Goal: Navigation & Orientation: Understand site structure

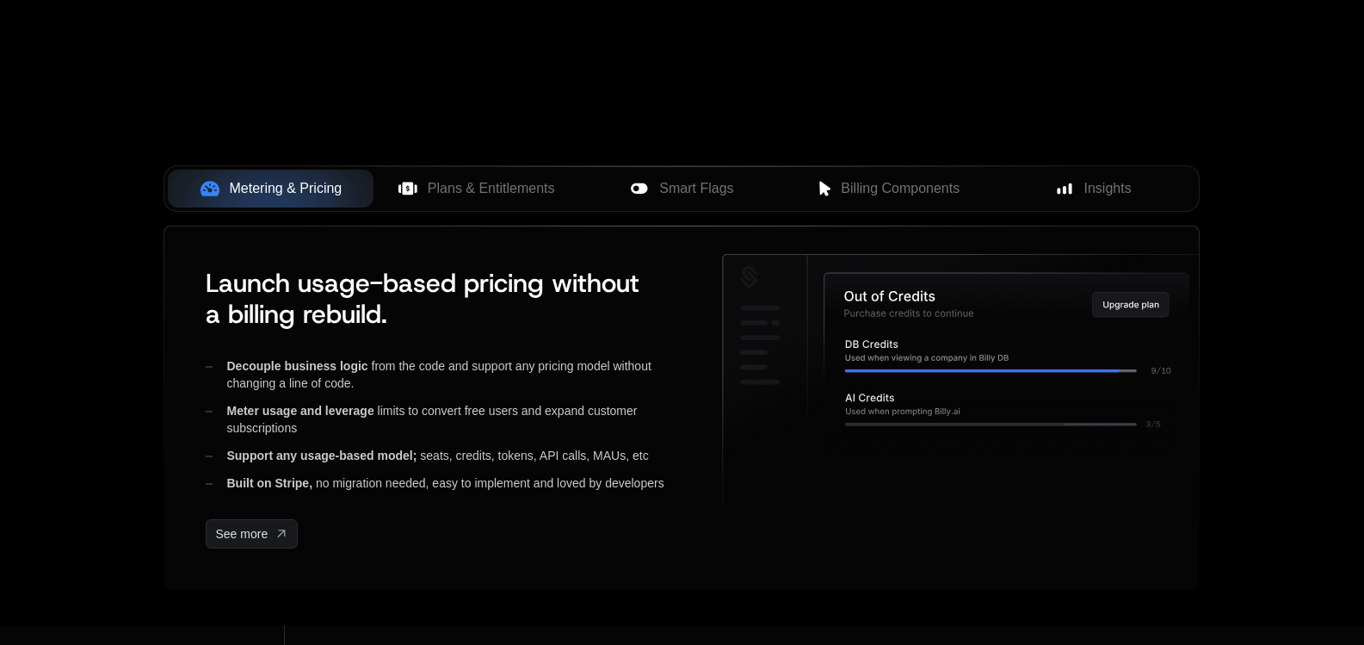
scroll to position [688, 0]
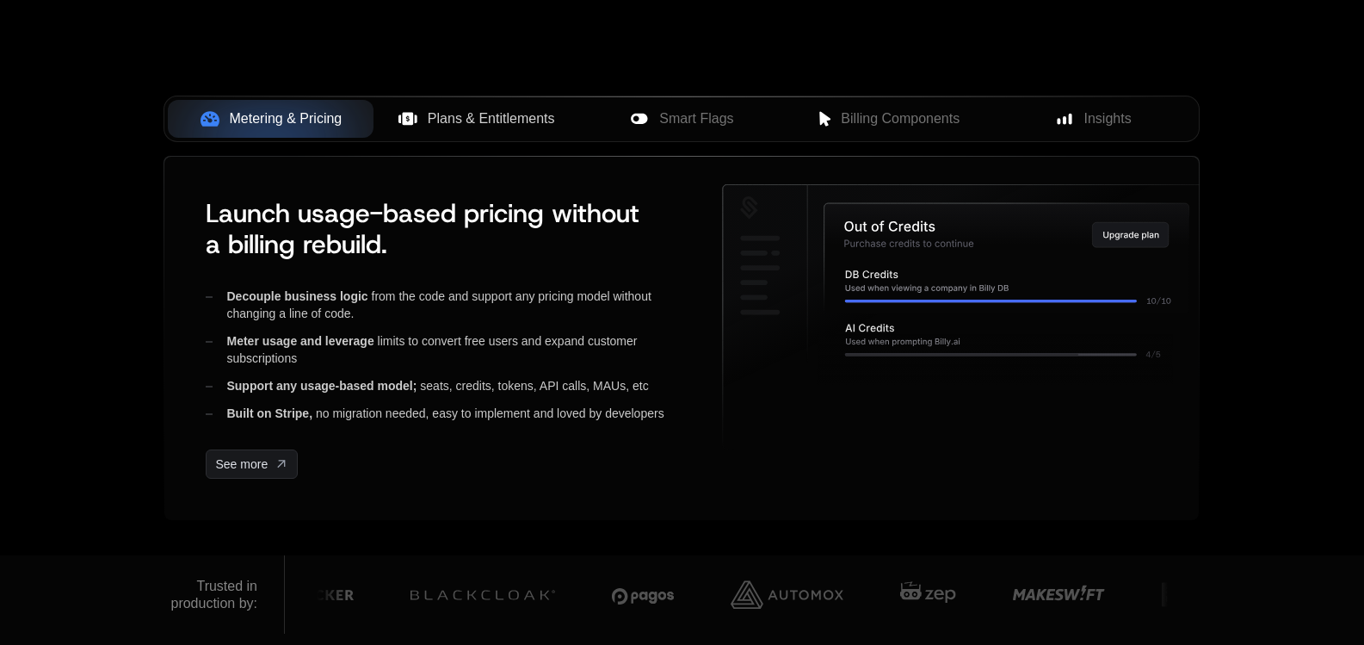
click at [484, 111] on span "Plans & Entitlements" at bounding box center [491, 118] width 127 height 21
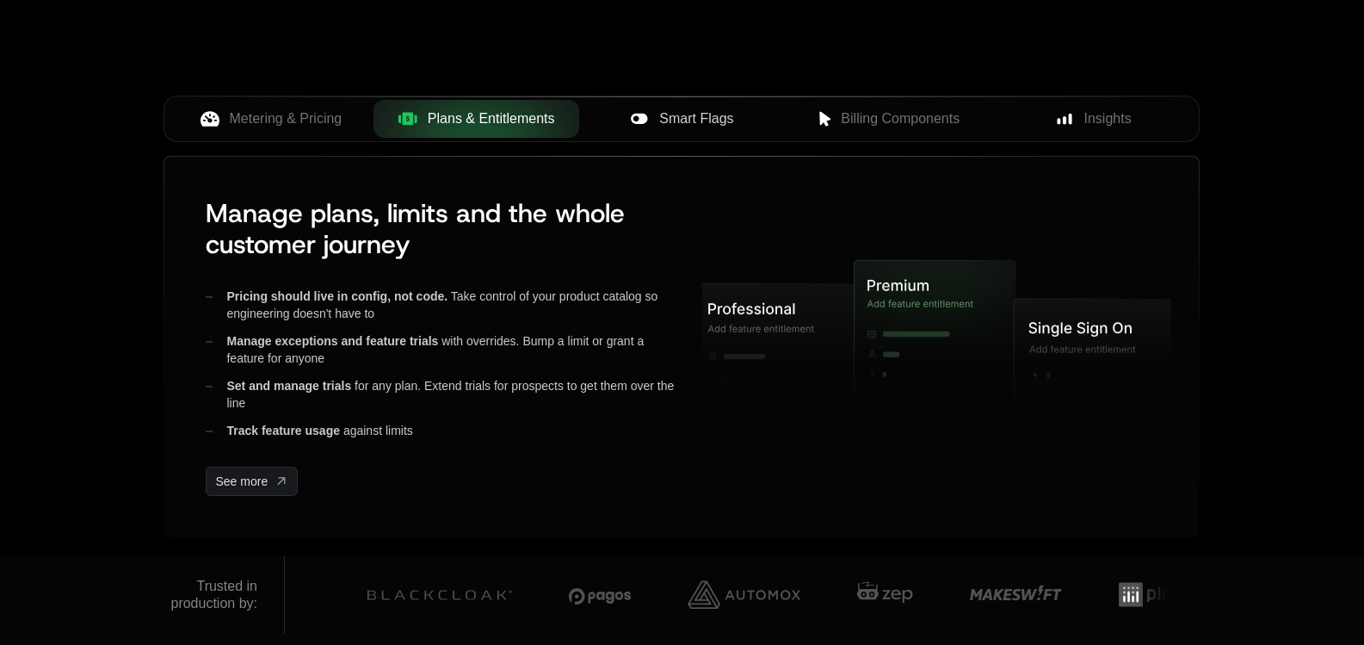
click at [695, 113] on span "Smart Flags" at bounding box center [696, 118] width 74 height 21
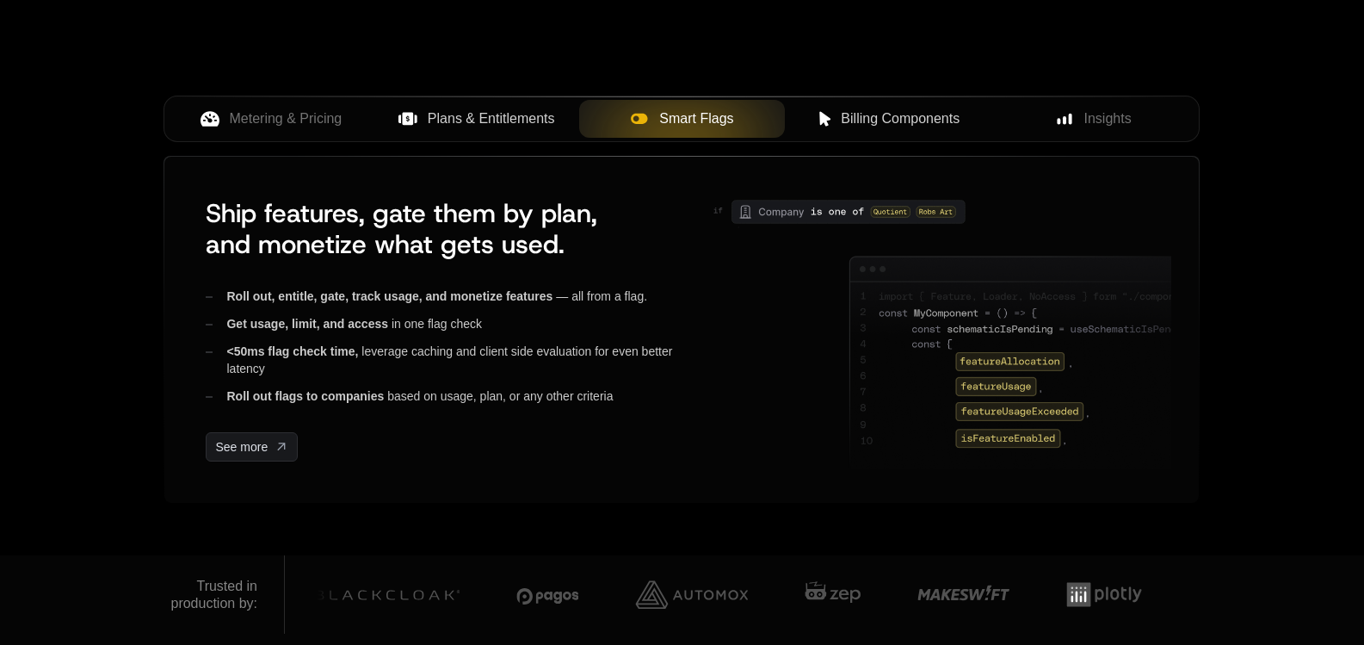
click at [861, 118] on span "Billing Components" at bounding box center [900, 118] width 119 height 21
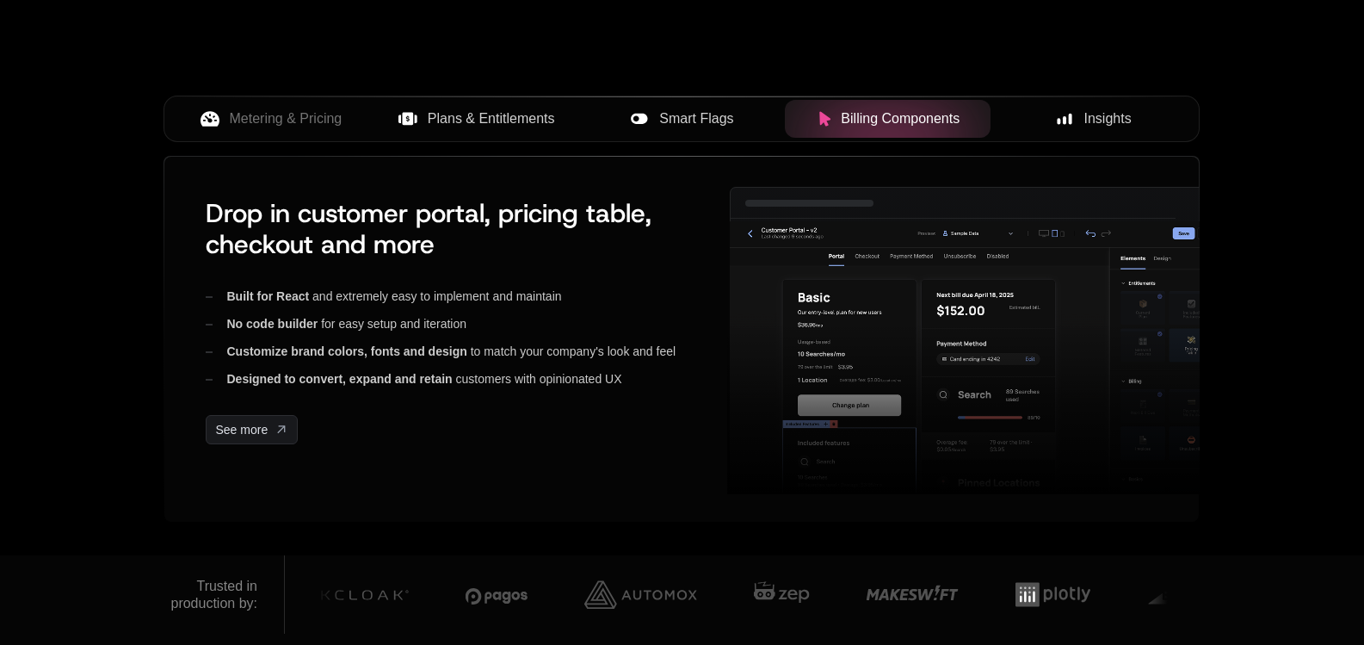
click at [1058, 125] on icon at bounding box center [1064, 118] width 15 height 15
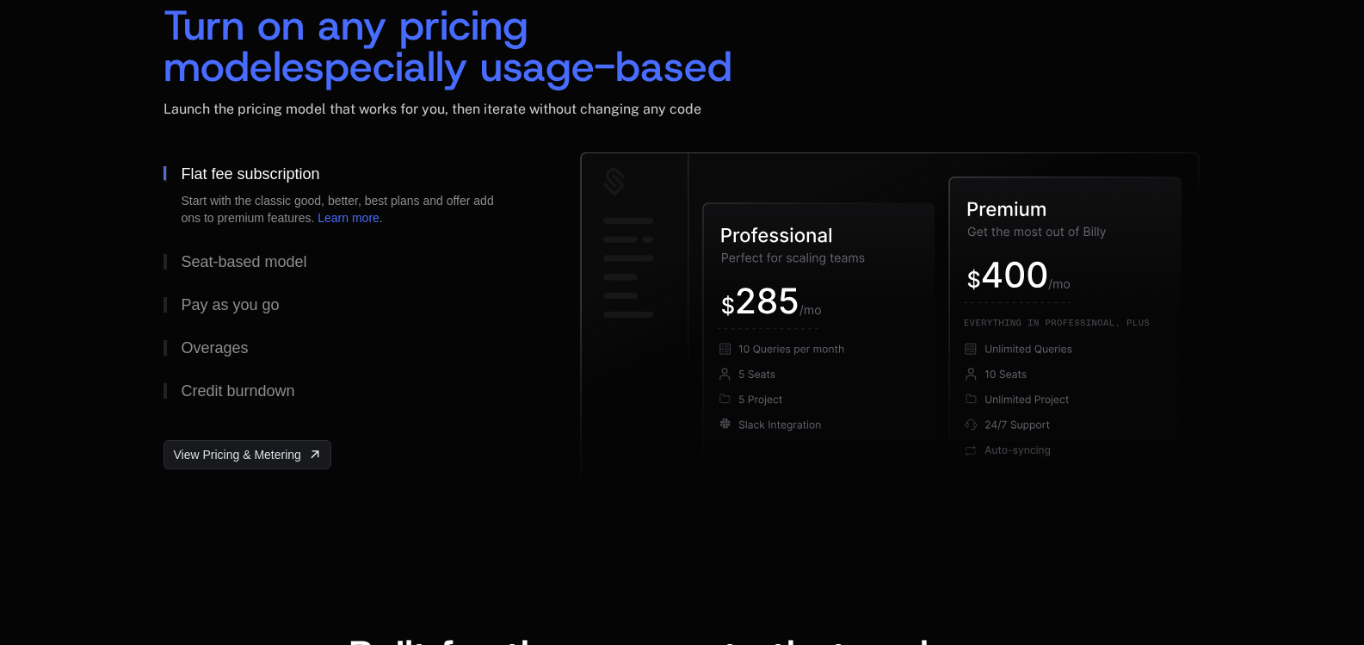
scroll to position [2668, 0]
